Goal: Task Accomplishment & Management: Use online tool/utility

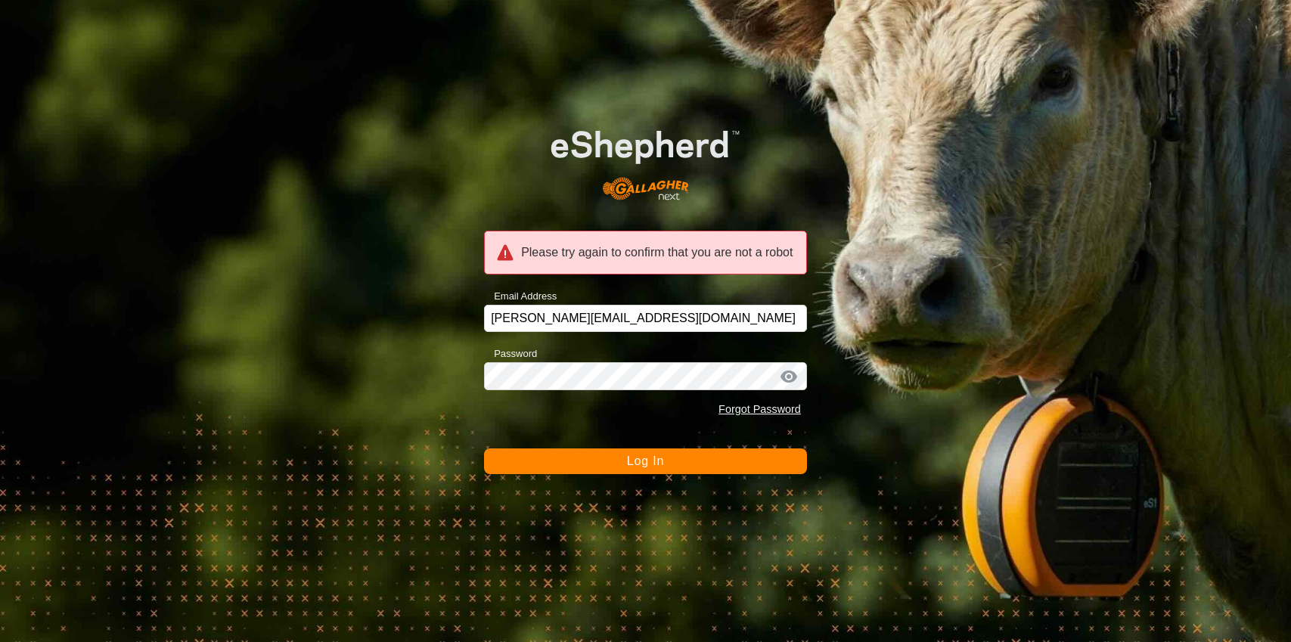
click at [647, 460] on span "Log In" at bounding box center [645, 460] width 37 height 13
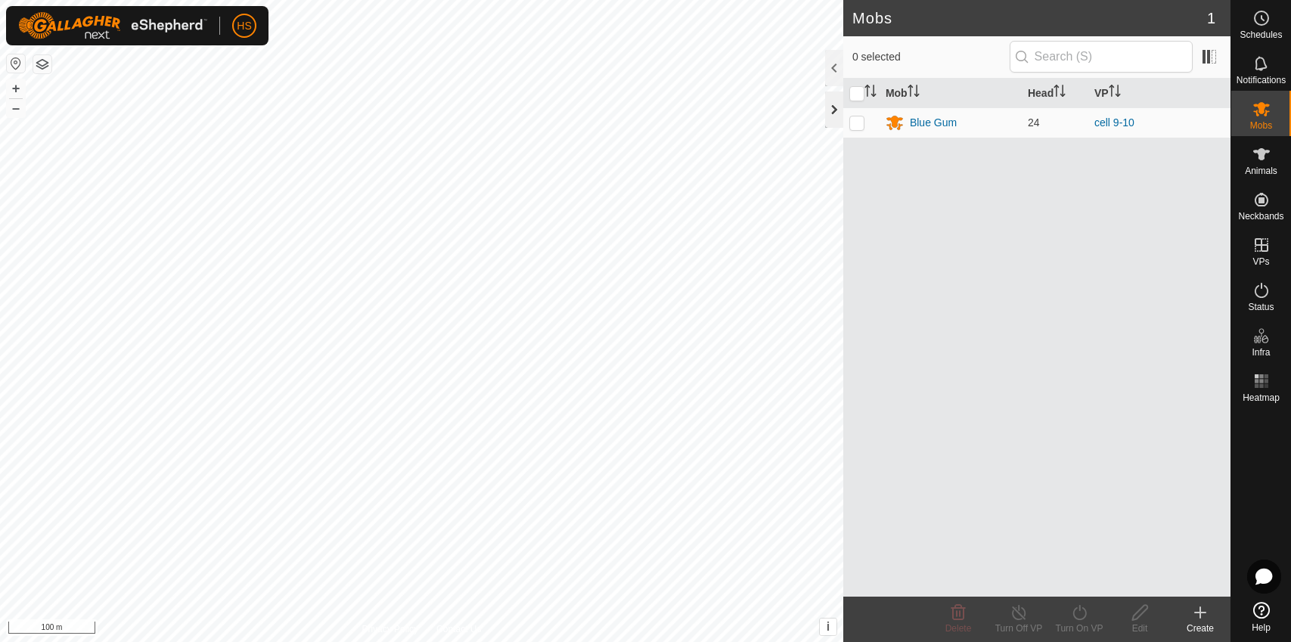
click at [832, 119] on div at bounding box center [834, 109] width 18 height 36
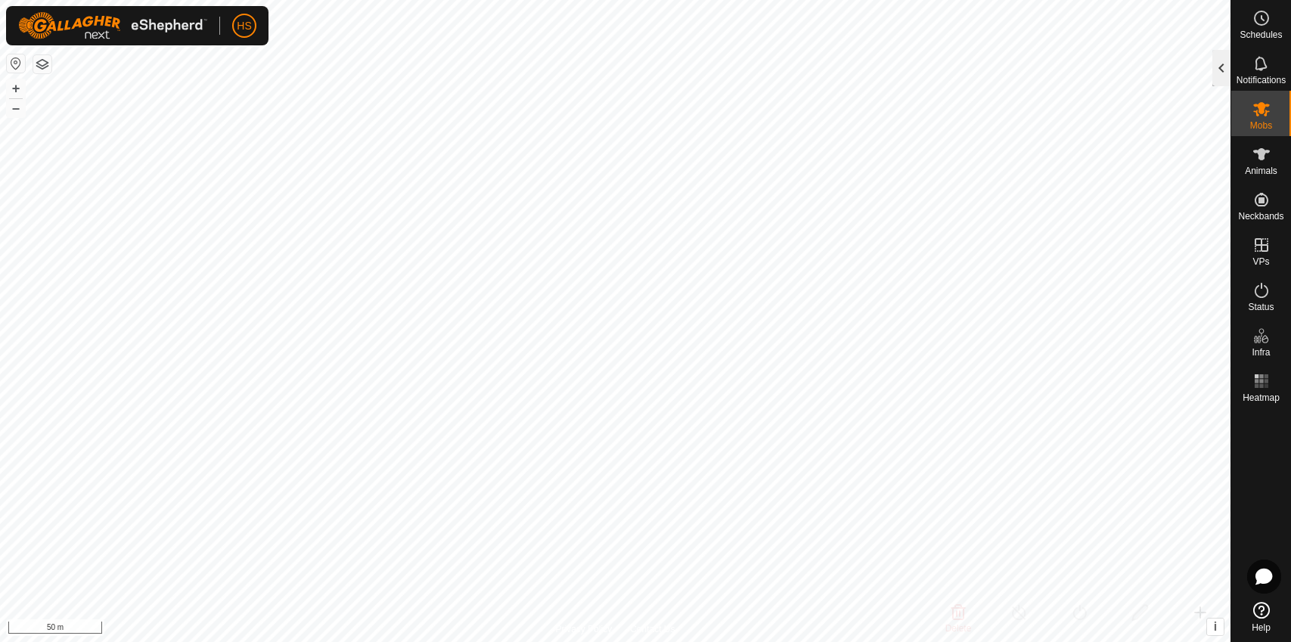
click at [1219, 69] on div at bounding box center [1221, 68] width 18 height 36
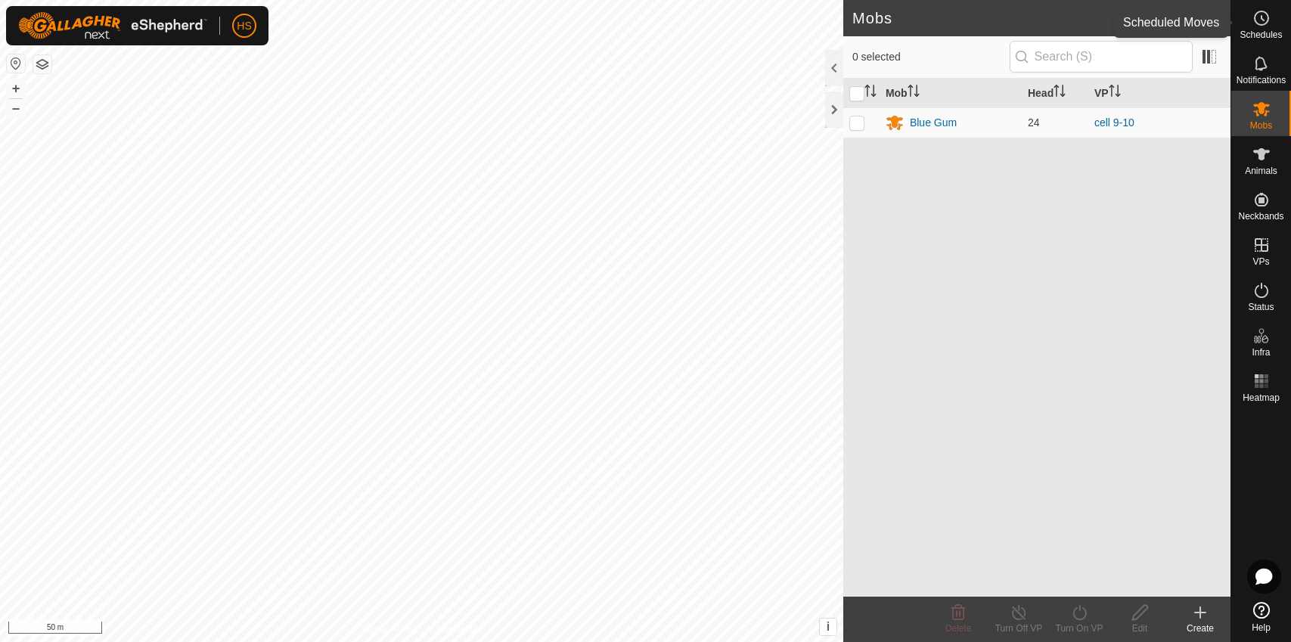
click at [1269, 21] on es-schedule-vp-svg-icon at bounding box center [1260, 18] width 27 height 24
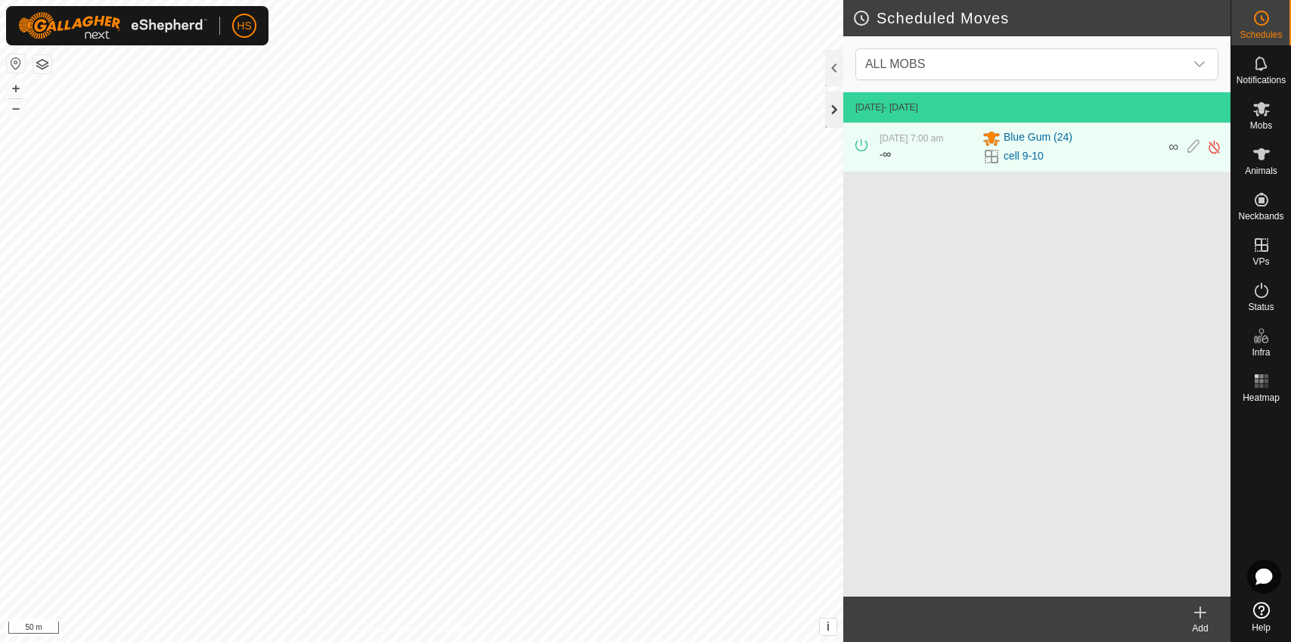
click at [840, 111] on div at bounding box center [834, 109] width 18 height 36
